Goal: Navigation & Orientation: Find specific page/section

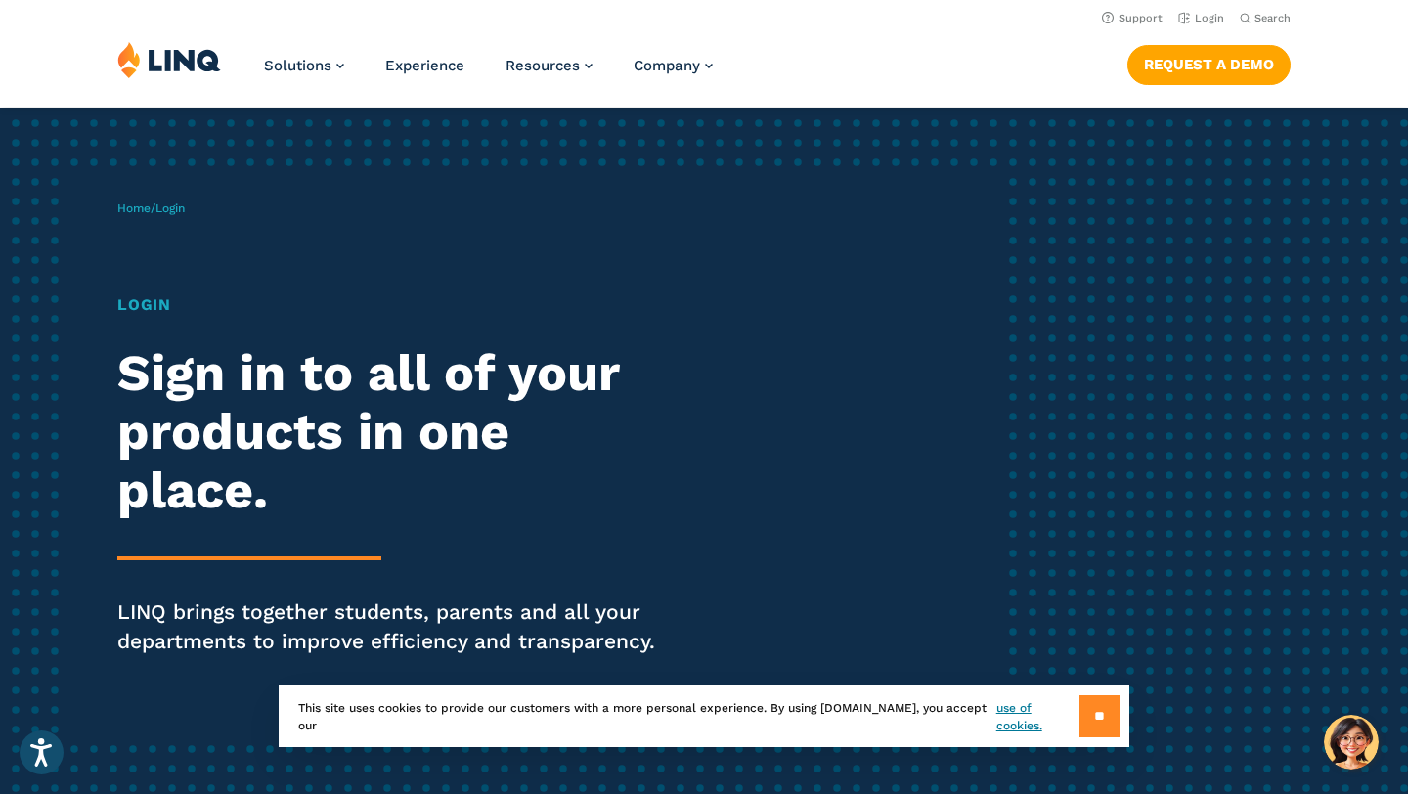
click at [1098, 722] on input "**" at bounding box center [1099, 716] width 40 height 42
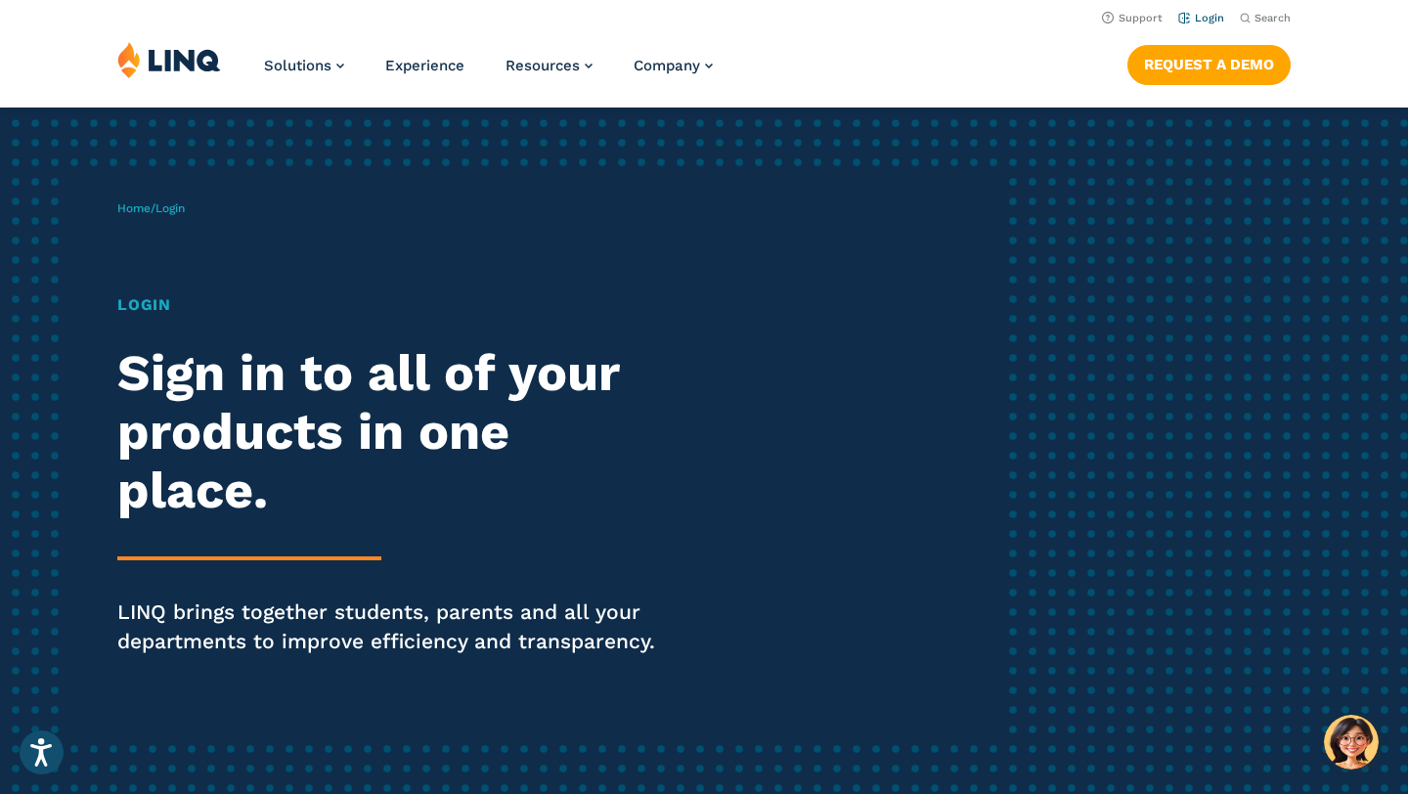
click at [1204, 22] on link "Login" at bounding box center [1201, 18] width 46 height 13
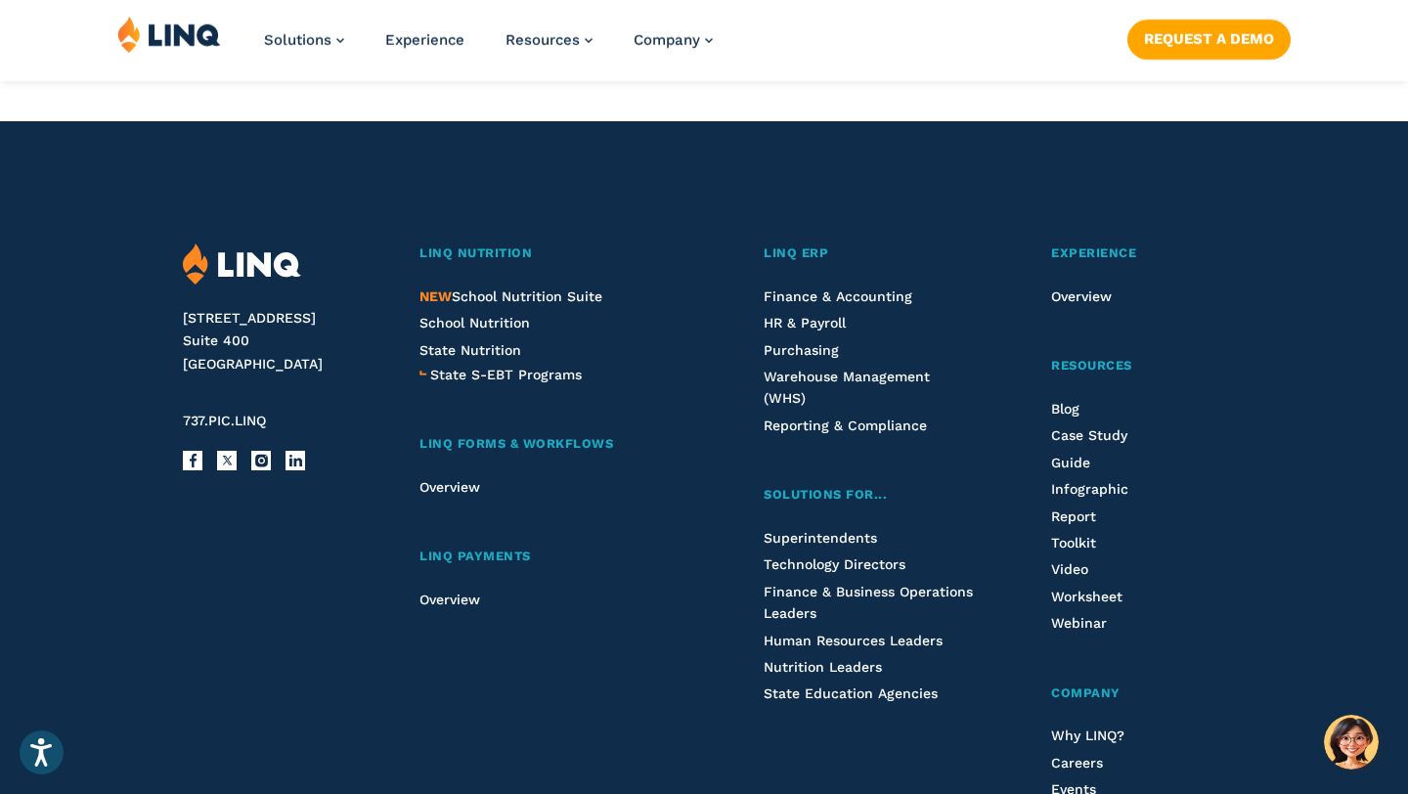
scroll to position [2063, 0]
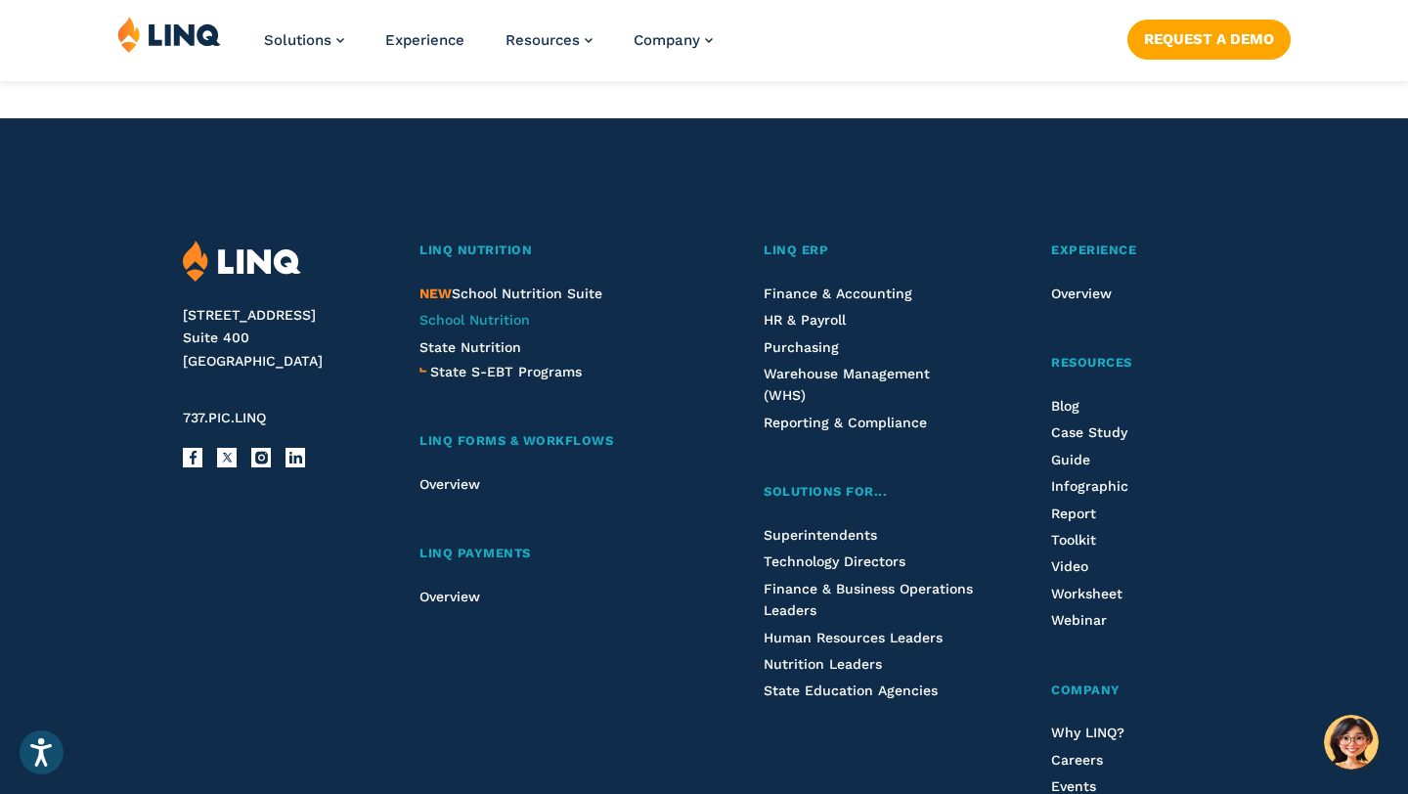
click at [504, 317] on span "School Nutrition" at bounding box center [474, 320] width 110 height 16
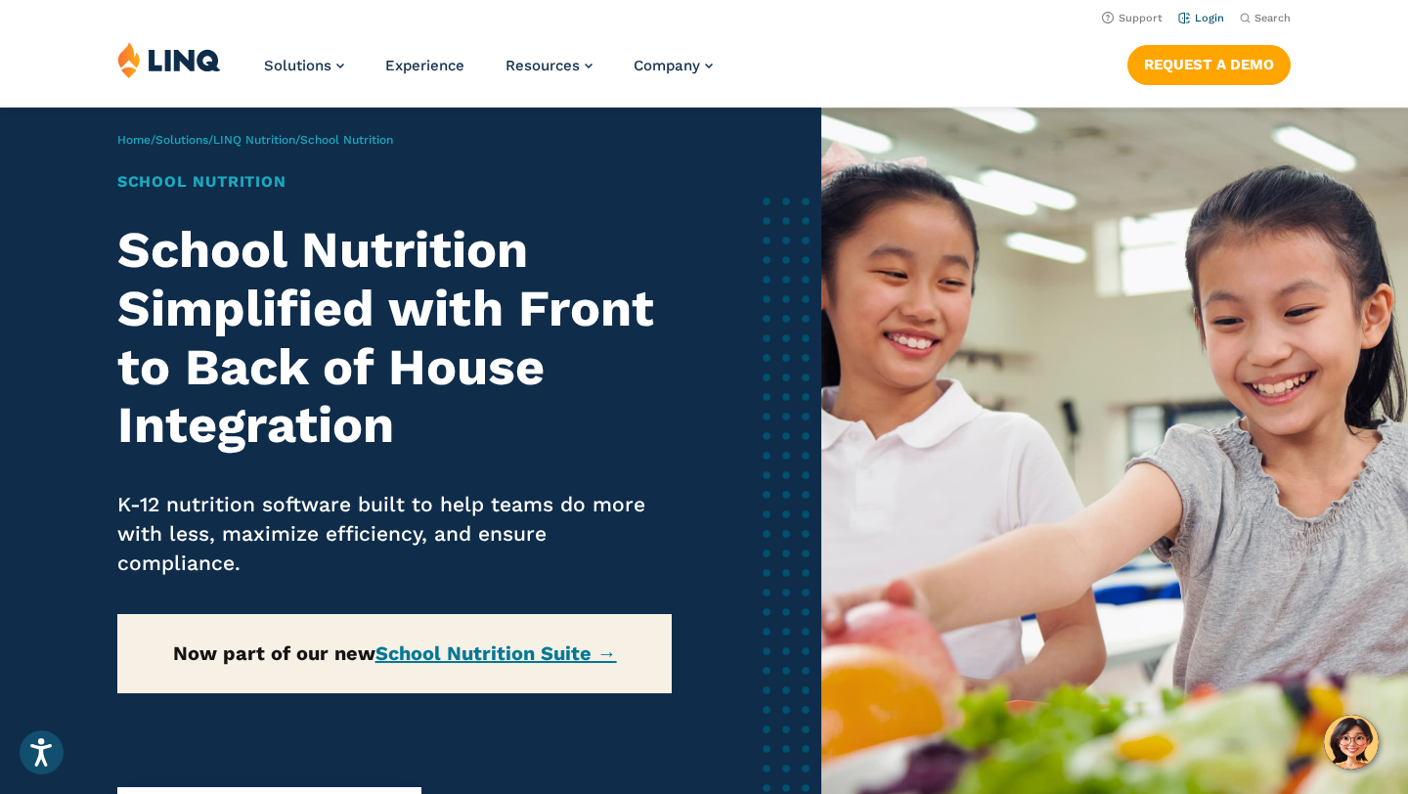
click at [1203, 19] on link "Login" at bounding box center [1201, 18] width 46 height 13
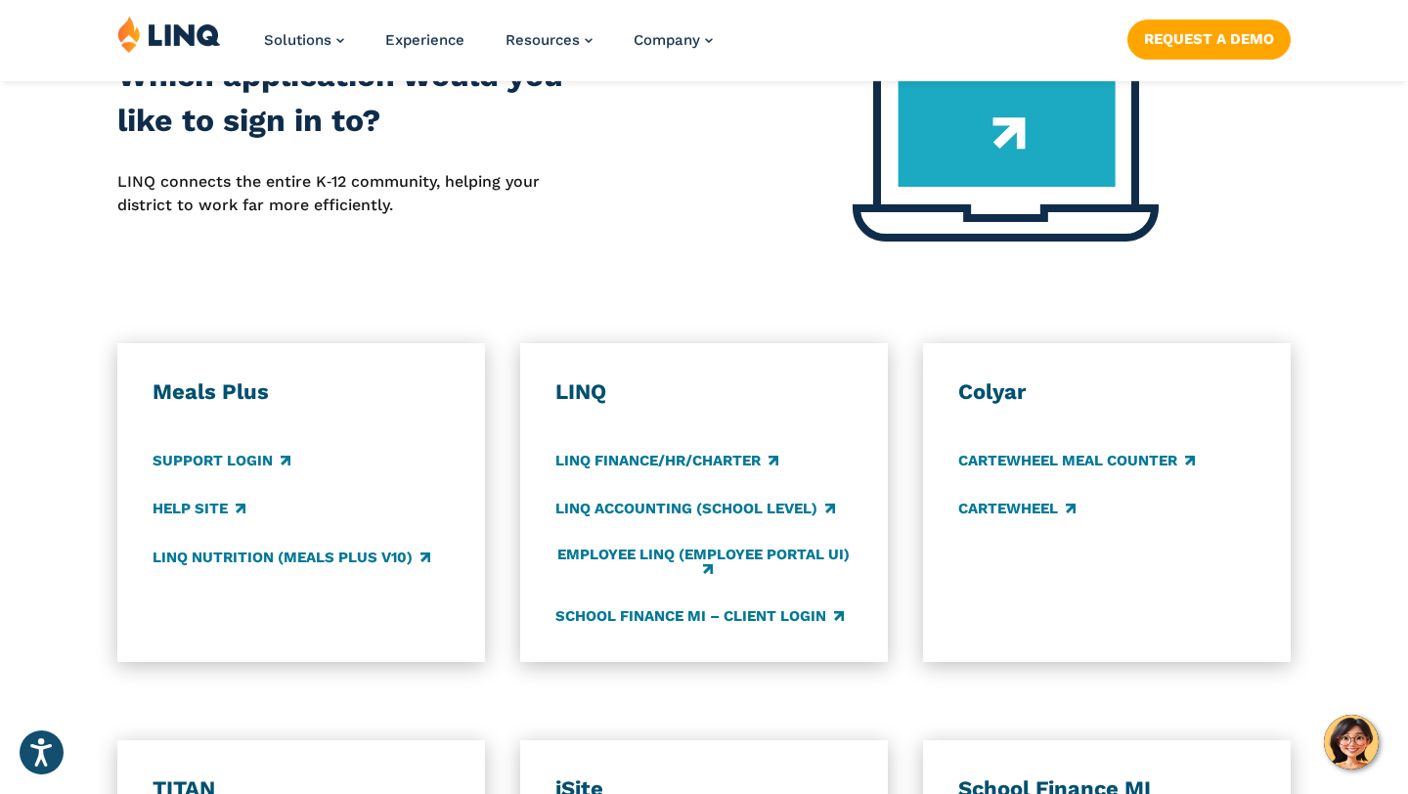
scroll to position [901, 0]
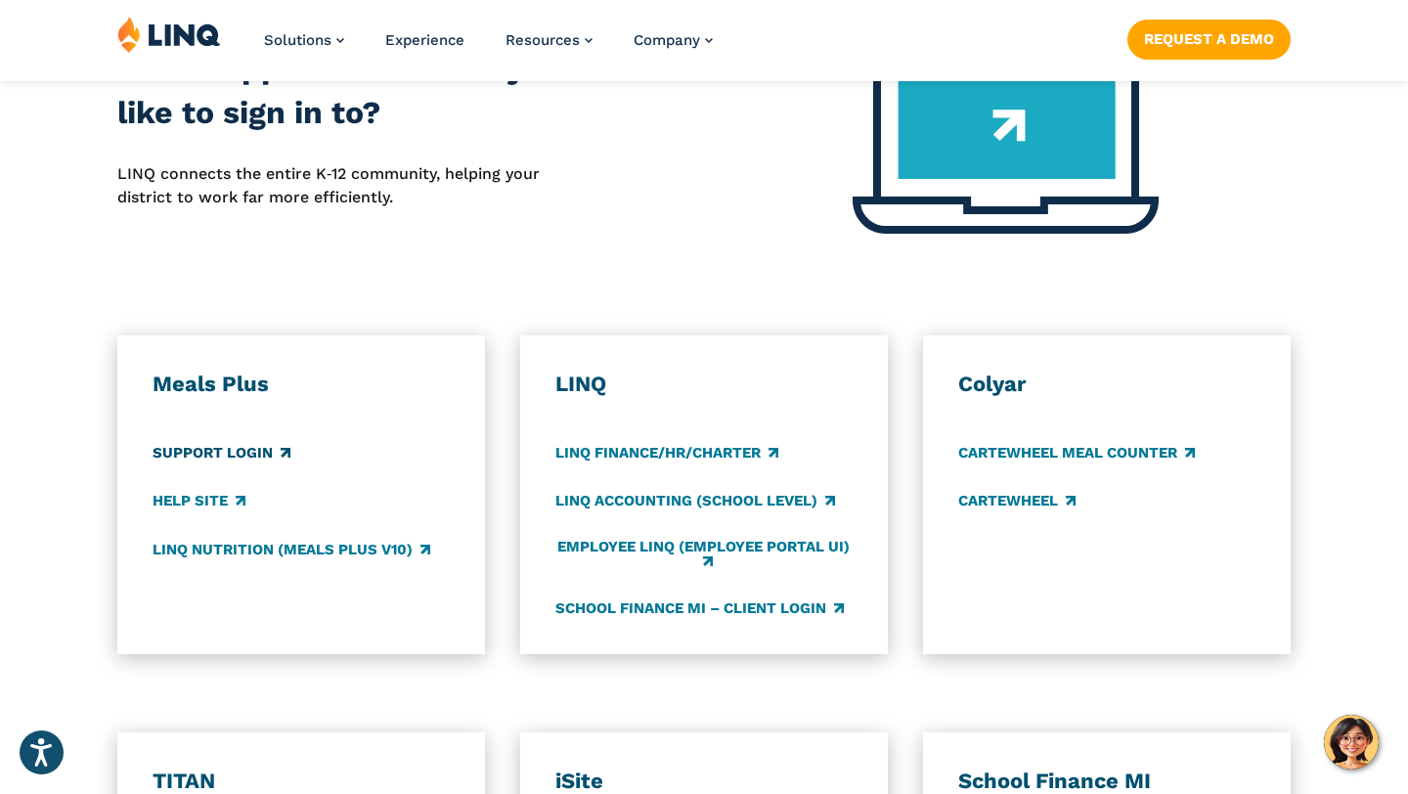
click at [250, 450] on link "Support Login" at bounding box center [222, 454] width 138 height 22
click at [181, 554] on link "LINQ Nutrition (Meals Plus v10)" at bounding box center [292, 550] width 278 height 22
